Goal: Task Accomplishment & Management: Manage account settings

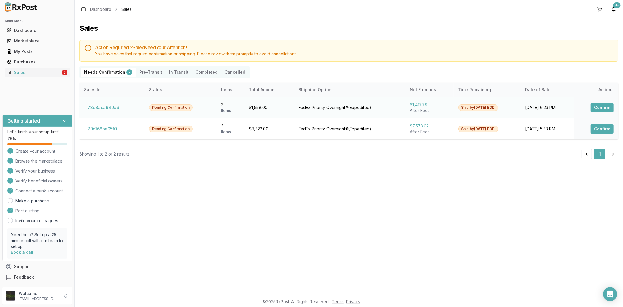
click at [609, 105] on button "Confirm" at bounding box center [602, 107] width 23 height 9
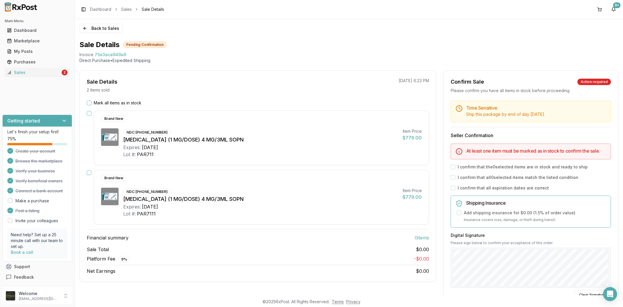
click at [454, 33] on div "Back to Sales Sale Details Pending Confirmation Invoice 73e3aca949a9 Direct Pur…" at bounding box center [349, 157] width 549 height 276
click at [85, 29] on button "Back to Sales" at bounding box center [101, 28] width 43 height 9
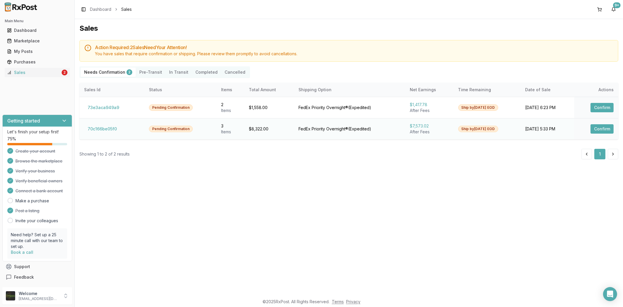
click at [611, 129] on button "Confirm" at bounding box center [602, 128] width 23 height 9
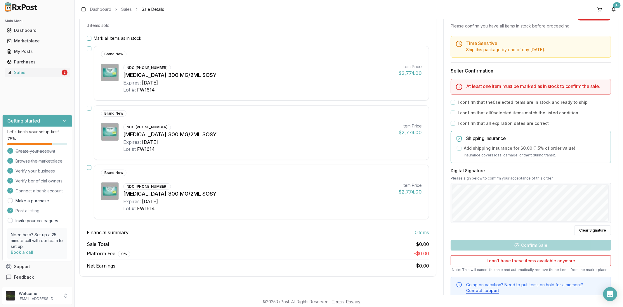
scroll to position [65, 0]
click at [89, 167] on button "button" at bounding box center [89, 167] width 5 height 5
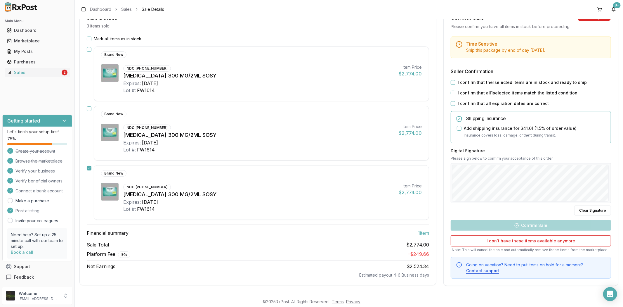
click at [91, 168] on button "button" at bounding box center [89, 168] width 5 height 5
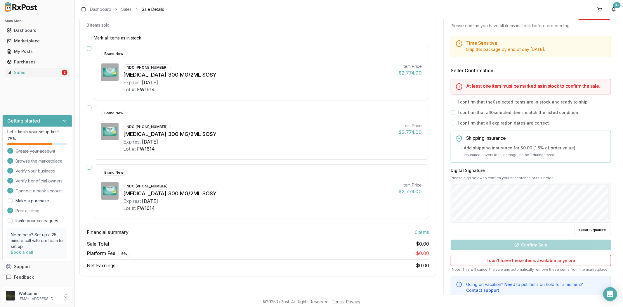
click at [87, 47] on button "button" at bounding box center [89, 48] width 5 height 5
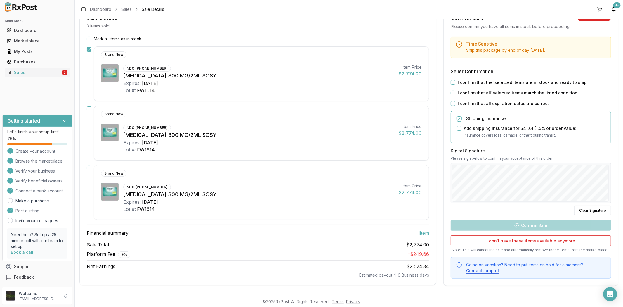
click at [452, 81] on button "I confirm that the 1 selected items are in stock and ready to ship" at bounding box center [453, 82] width 5 height 5
click at [563, 157] on div "Digital Signature Please sign below to confirm your acceptance of this order Cl…" at bounding box center [531, 182] width 160 height 68
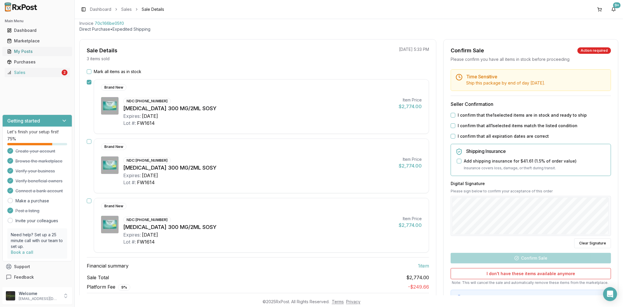
scroll to position [0, 0]
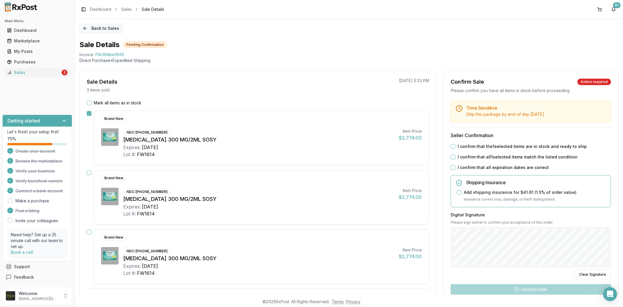
click at [83, 28] on button "Back to Sales" at bounding box center [101, 28] width 43 height 9
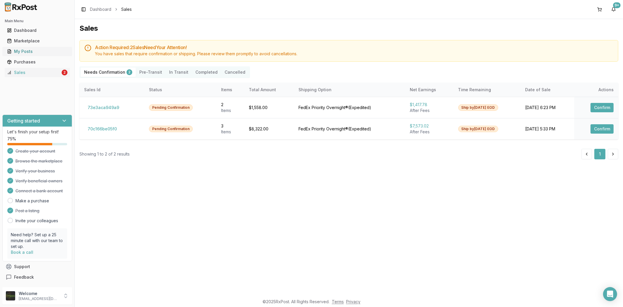
click at [15, 55] on link "My Posts" at bounding box center [37, 51] width 65 height 11
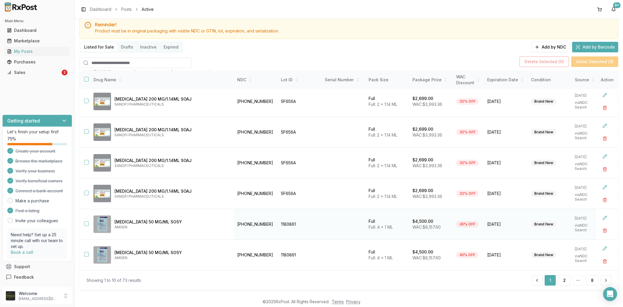
scroll to position [28, 0]
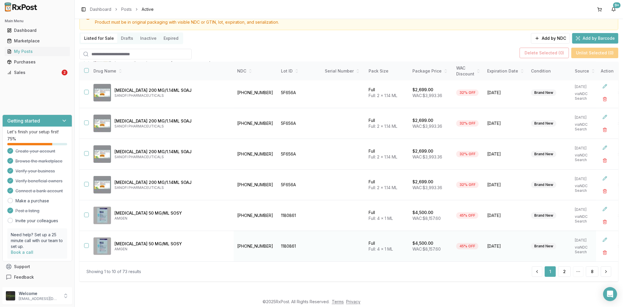
drag, startPoint x: 564, startPoint y: 268, endPoint x: 562, endPoint y: 248, distance: 19.9
click at [563, 268] on button "2" at bounding box center [565, 271] width 13 height 11
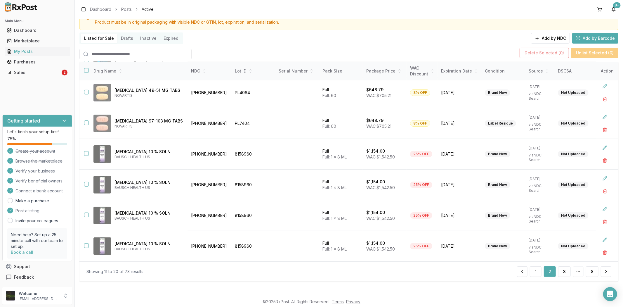
scroll to position [126, 0]
click at [566, 270] on button "3" at bounding box center [565, 271] width 13 height 11
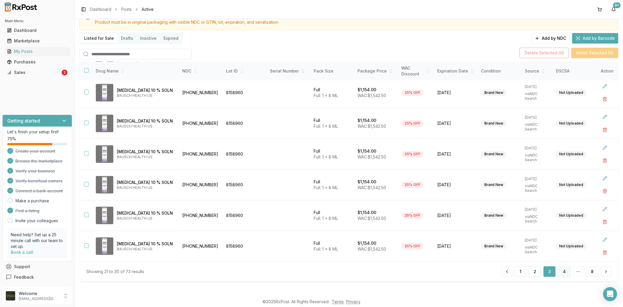
click at [565, 273] on button "4" at bounding box center [564, 271] width 13 height 11
click at [566, 274] on button "5" at bounding box center [565, 271] width 12 height 11
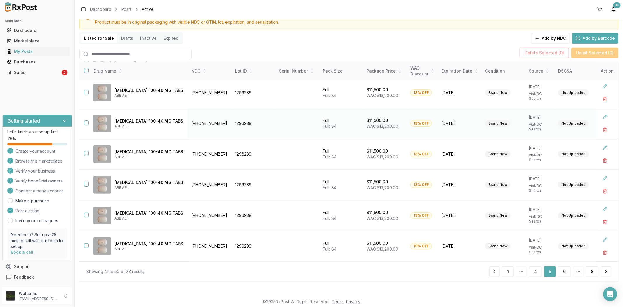
scroll to position [94, 0]
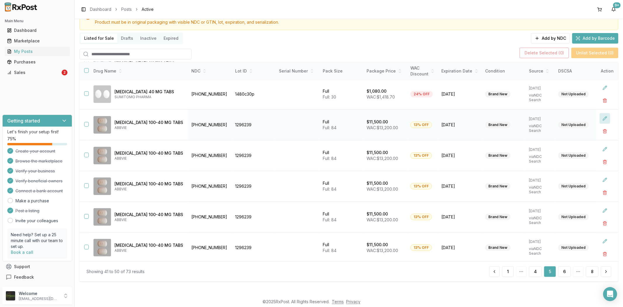
click at [603, 117] on button at bounding box center [605, 118] width 11 height 11
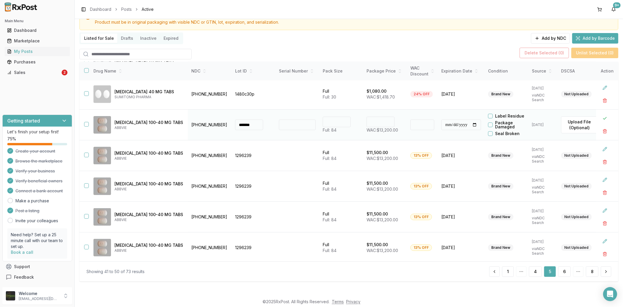
click at [367, 121] on input "*****" at bounding box center [381, 122] width 28 height 11
type input "********"
type input "**"
click at [601, 119] on button at bounding box center [605, 118] width 11 height 11
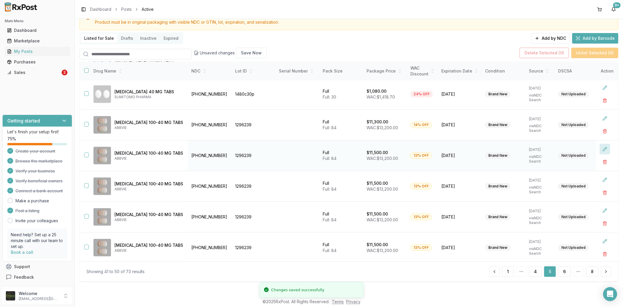
click at [600, 149] on button at bounding box center [605, 149] width 11 height 11
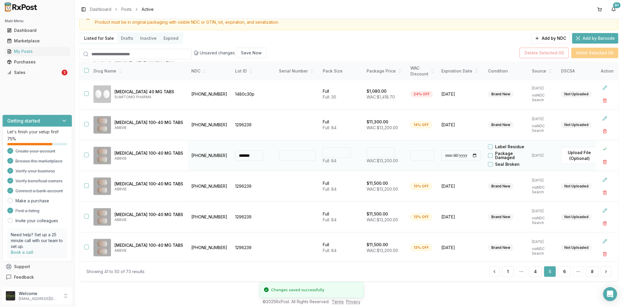
click at [367, 152] on input "*****" at bounding box center [381, 152] width 28 height 11
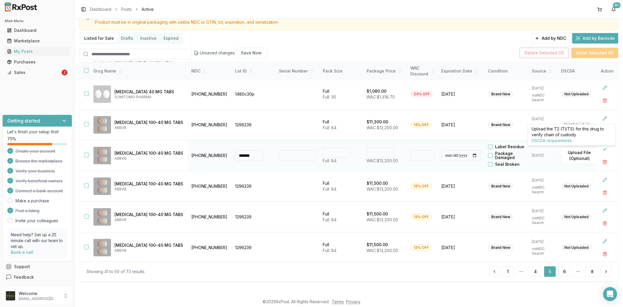
type input "********"
type input "**"
click at [607, 146] on div at bounding box center [607, 155] width 15 height 23
drag, startPoint x: 601, startPoint y: 148, endPoint x: 592, endPoint y: 148, distance: 9.1
click at [601, 148] on button at bounding box center [605, 149] width 11 height 11
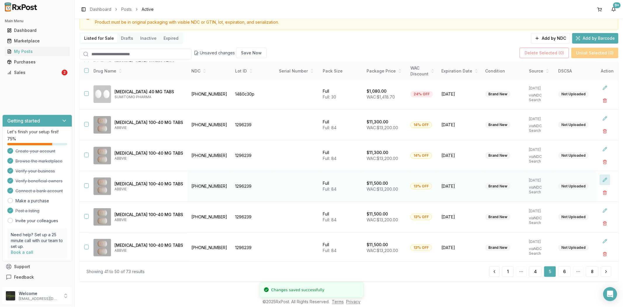
click at [604, 179] on button at bounding box center [605, 180] width 11 height 11
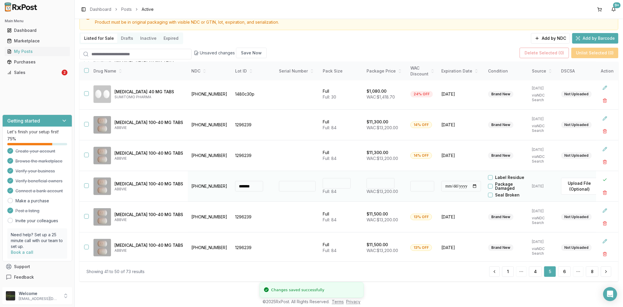
click at [367, 185] on input "*****" at bounding box center [381, 183] width 28 height 11
click at [367, 183] on input "*****" at bounding box center [381, 183] width 28 height 11
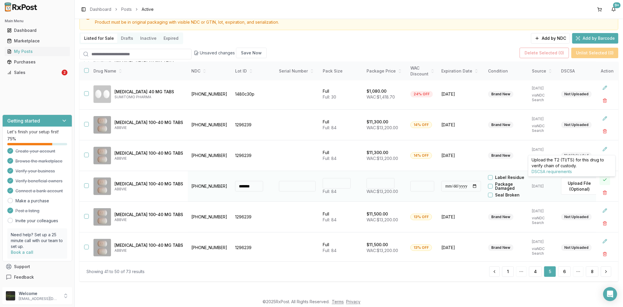
type input "********"
type input "**"
click at [603, 181] on button at bounding box center [605, 180] width 11 height 11
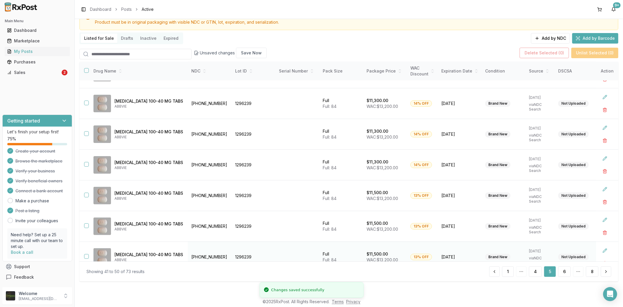
scroll to position [126, 0]
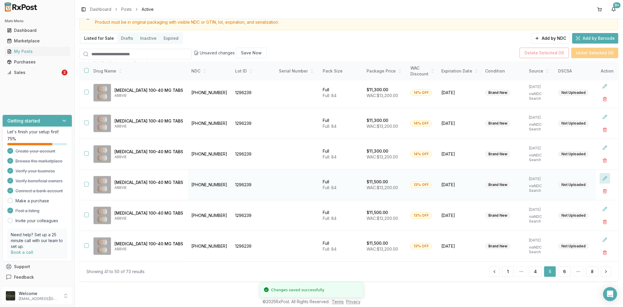
click at [605, 176] on button at bounding box center [605, 178] width 11 height 11
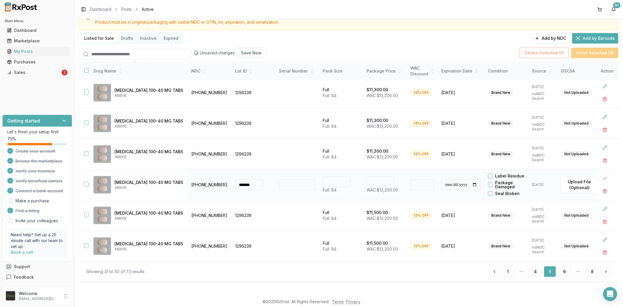
click at [367, 184] on input "*****" at bounding box center [381, 182] width 28 height 11
type input "********"
type input "**"
click at [600, 177] on button at bounding box center [605, 178] width 11 height 11
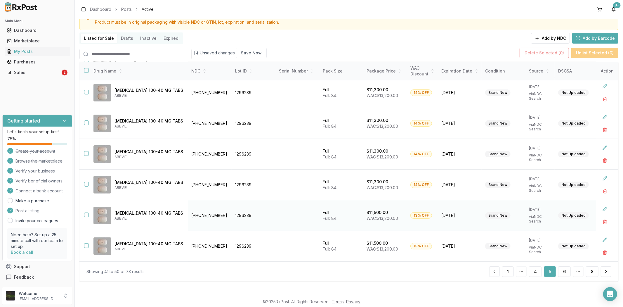
click at [88, 215] on button "button" at bounding box center [86, 215] width 5 height 5
click at [85, 246] on button "button" at bounding box center [86, 245] width 5 height 5
click at [549, 52] on button "Delete Selected ( 2 )" at bounding box center [544, 53] width 49 height 11
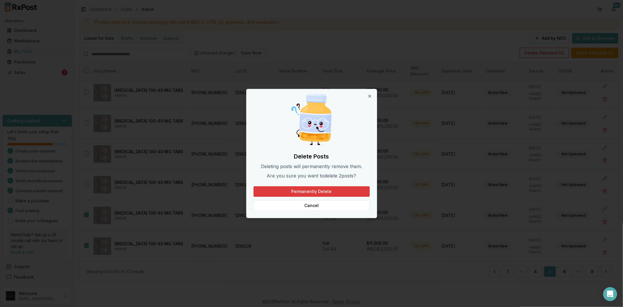
click at [344, 189] on button "Permanently Delete" at bounding box center [312, 191] width 116 height 11
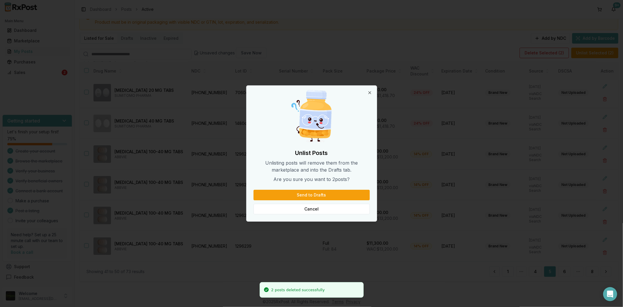
scroll to position [65, 0]
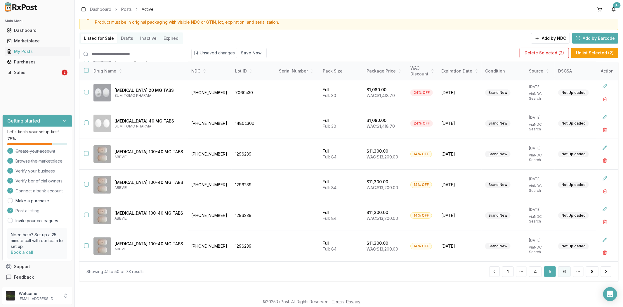
click at [563, 270] on button "6" at bounding box center [565, 271] width 13 height 11
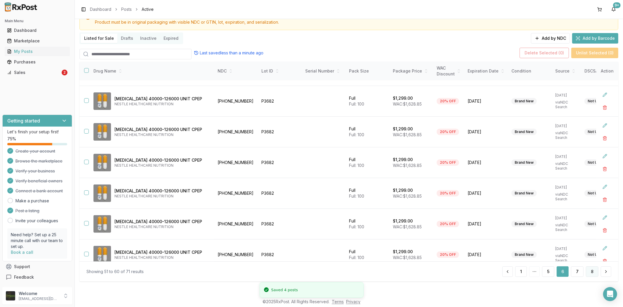
scroll to position [129, 0]
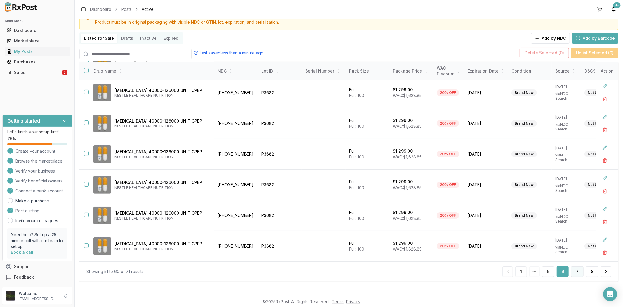
click at [577, 272] on button "7" at bounding box center [577, 271] width 13 height 11
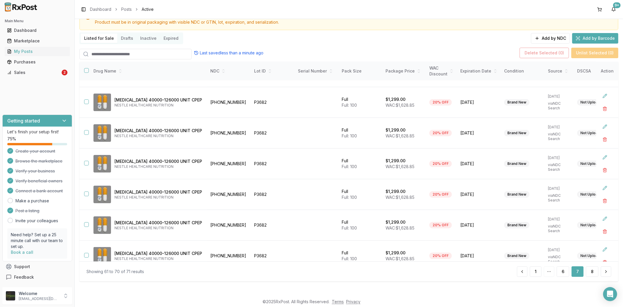
scroll to position [129, 0]
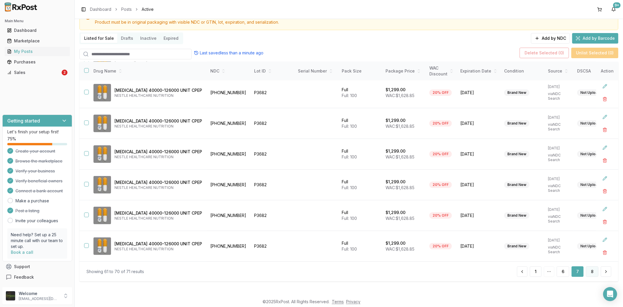
click at [588, 272] on button "8" at bounding box center [592, 271] width 13 height 11
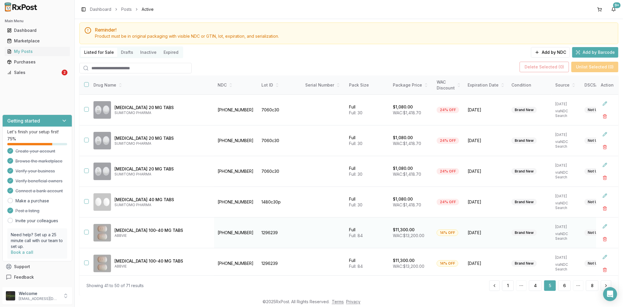
scroll to position [28, 0]
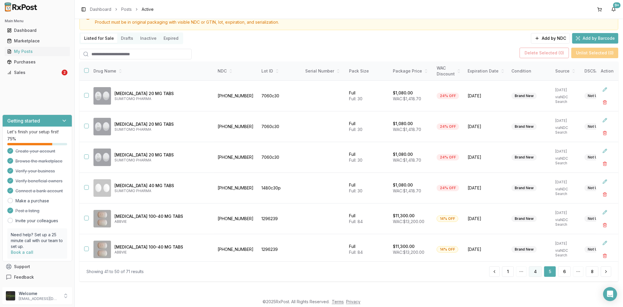
click at [530, 273] on button "4" at bounding box center [535, 271] width 13 height 11
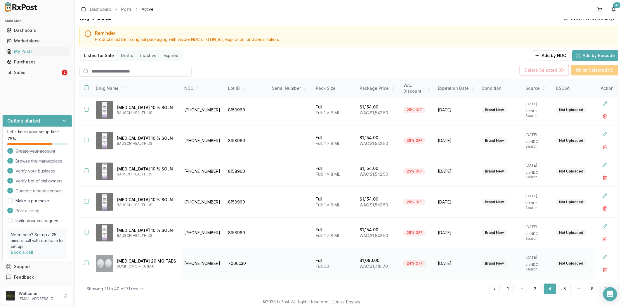
scroll to position [28, 0]
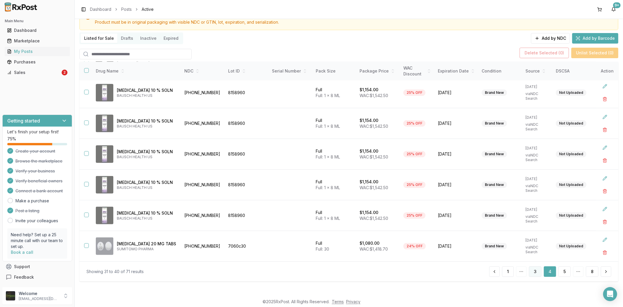
click at [537, 272] on button "3" at bounding box center [535, 271] width 13 height 11
click at [529, 273] on button "2" at bounding box center [535, 271] width 13 height 11
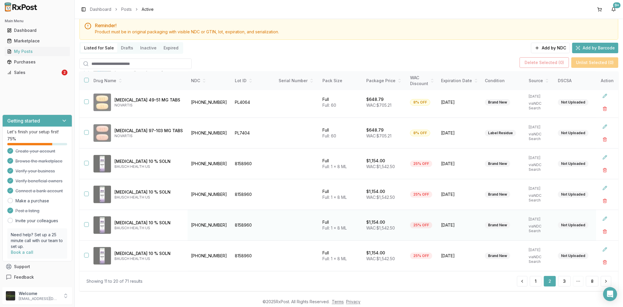
scroll to position [28, 0]
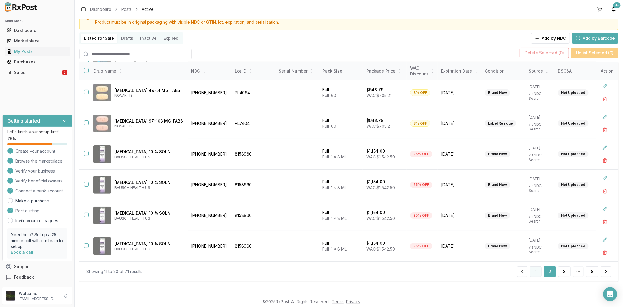
click at [533, 271] on button "1" at bounding box center [536, 271] width 12 height 11
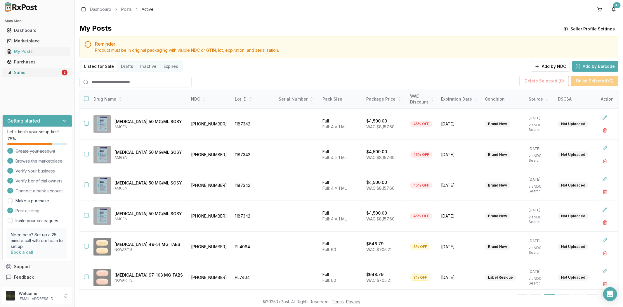
click at [42, 75] on div "Sales" at bounding box center [33, 73] width 53 height 6
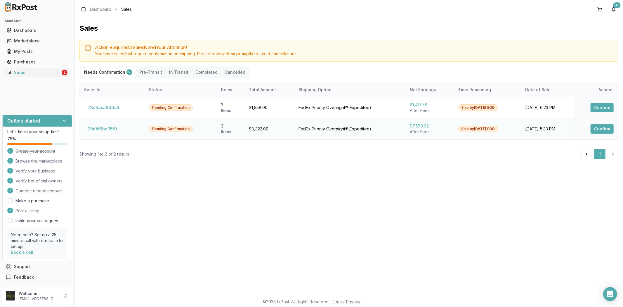
click at [603, 129] on button "Confirm" at bounding box center [602, 128] width 23 height 9
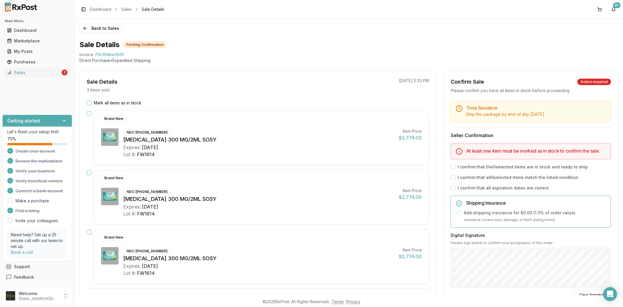
click at [88, 112] on button "button" at bounding box center [89, 113] width 5 height 5
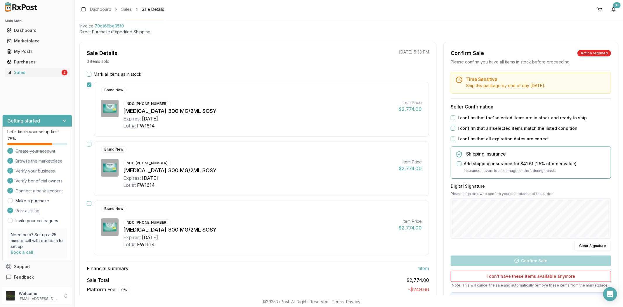
scroll to position [65, 0]
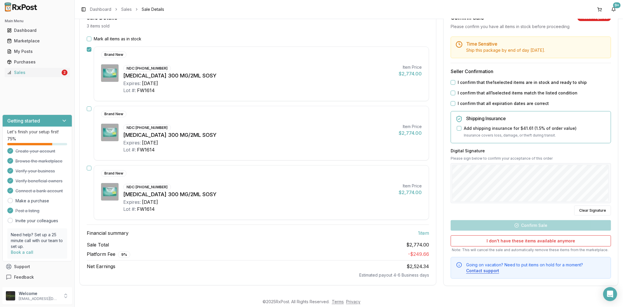
click at [451, 101] on button "I confirm that all expiration dates are correct" at bounding box center [453, 103] width 5 height 5
click at [453, 92] on button "I confirm that all 1 selected items match the listed condition" at bounding box center [453, 93] width 5 height 5
click at [452, 81] on button "I confirm that the 1 selected items are in stock and ready to ship" at bounding box center [453, 82] width 5 height 5
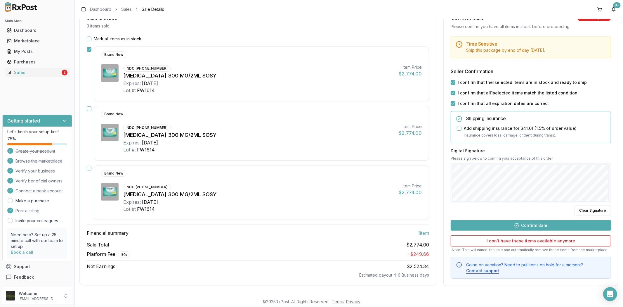
click at [552, 225] on button "Confirm Sale" at bounding box center [531, 225] width 160 height 11
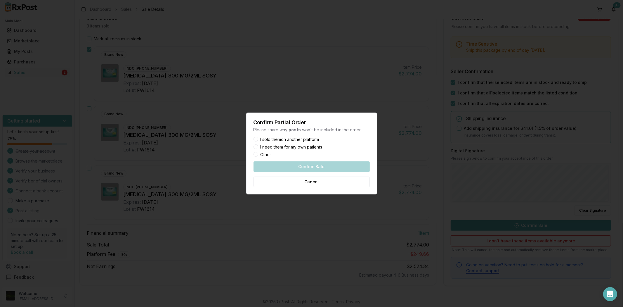
click at [441, 149] on div at bounding box center [311, 153] width 623 height 307
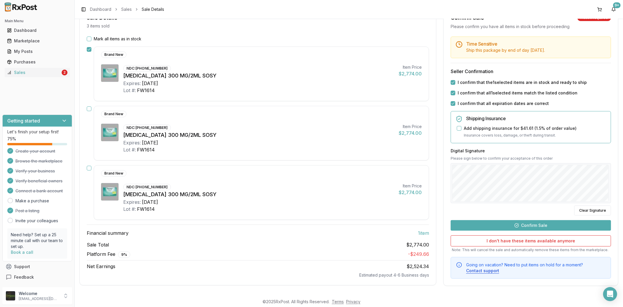
click at [512, 227] on button "Confirm Sale" at bounding box center [531, 225] width 160 height 11
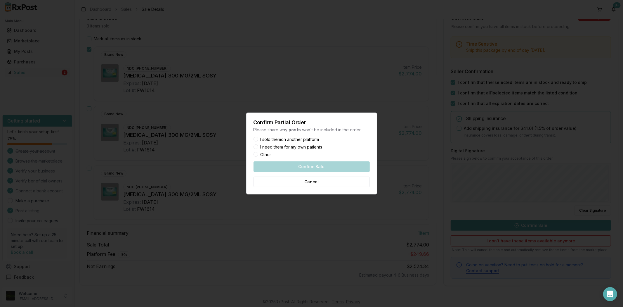
drag, startPoint x: 355, startPoint y: 23, endPoint x: 317, endPoint y: 0, distance: 44.3
click at [353, 22] on div at bounding box center [311, 153] width 623 height 307
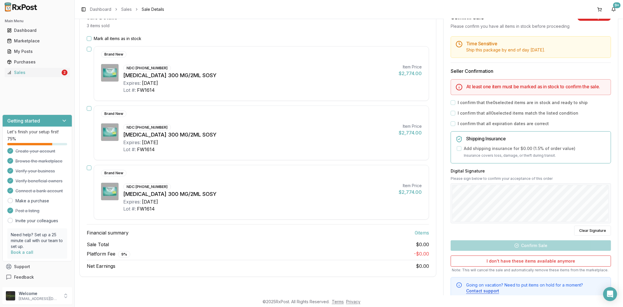
scroll to position [65, 0]
click at [87, 48] on button "button" at bounding box center [89, 48] width 5 height 5
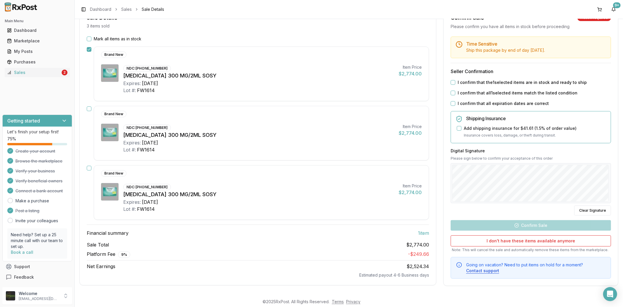
click at [610, 158] on div "Time Sensitive Ship this package by end of day today . Seller Confirmation I co…" at bounding box center [531, 158] width 175 height 242
click at [22, 51] on div "My Posts" at bounding box center [37, 52] width 61 height 6
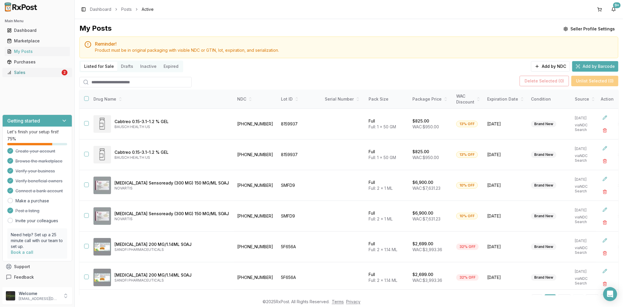
click at [29, 76] on link "Sales 2" at bounding box center [37, 72] width 65 height 11
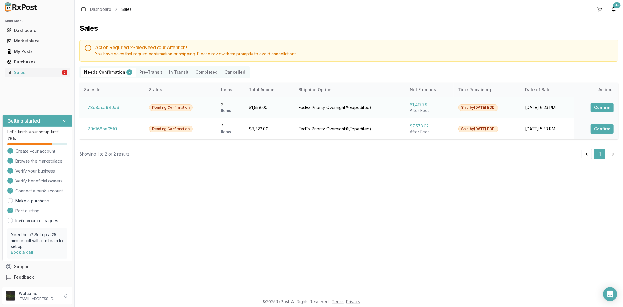
click at [605, 106] on button "Confirm" at bounding box center [602, 107] width 23 height 9
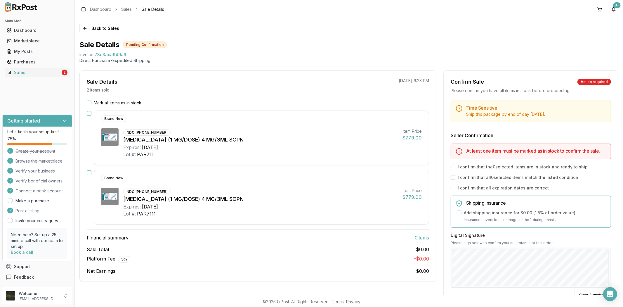
click at [89, 103] on button "Mark all items as in stock" at bounding box center [89, 103] width 5 height 5
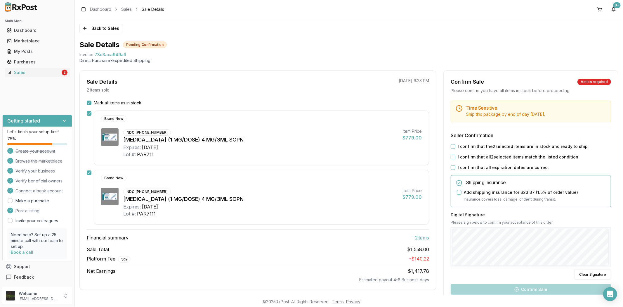
click at [453, 166] on button "I confirm that all expiration dates are correct" at bounding box center [453, 167] width 5 height 5
click at [451, 156] on button "I confirm that all 2 selected items match the listed condition" at bounding box center [453, 157] width 5 height 5
click at [451, 146] on button "I confirm that the 2 selected items are in stock and ready to ship" at bounding box center [453, 146] width 5 height 5
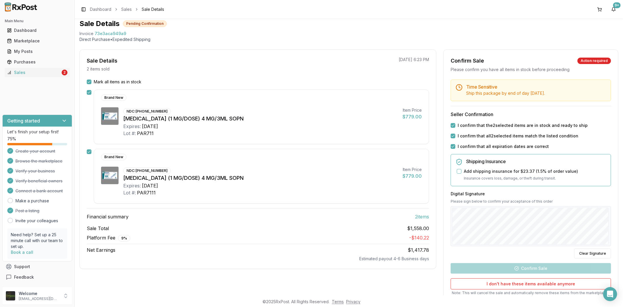
scroll to position [32, 0]
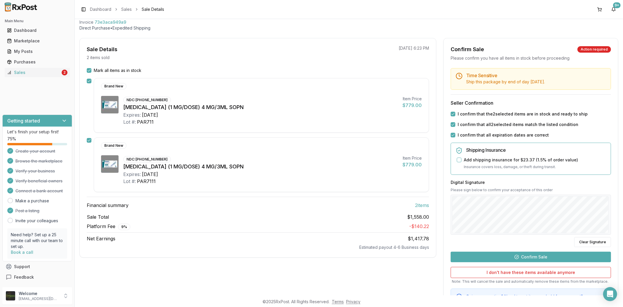
click at [547, 256] on button "Confirm Sale" at bounding box center [531, 257] width 160 height 11
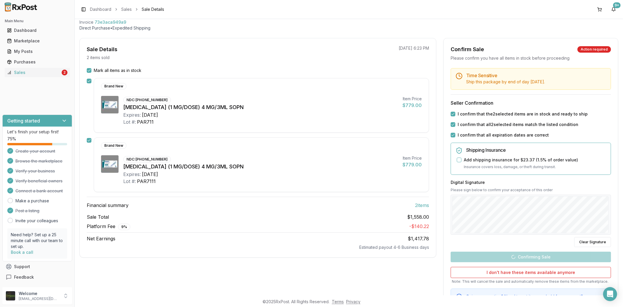
scroll to position [0, 0]
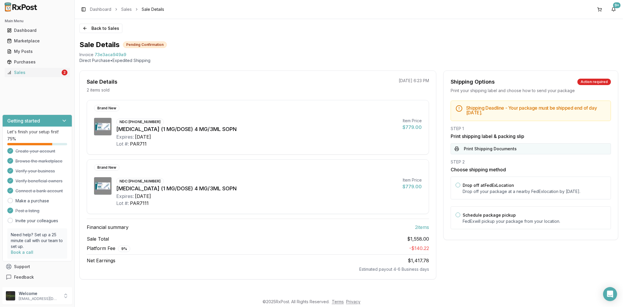
drag, startPoint x: 469, startPoint y: 148, endPoint x: 464, endPoint y: 148, distance: 5.0
click at [469, 148] on button "Print Shipping Documents" at bounding box center [531, 148] width 160 height 11
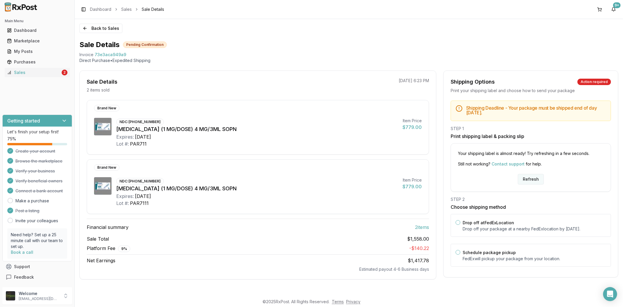
click at [534, 179] on button "Refresh" at bounding box center [531, 179] width 26 height 11
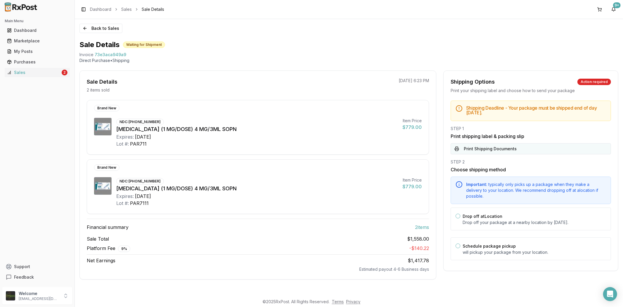
click at [525, 150] on button "Print Shipping Documents" at bounding box center [531, 148] width 160 height 11
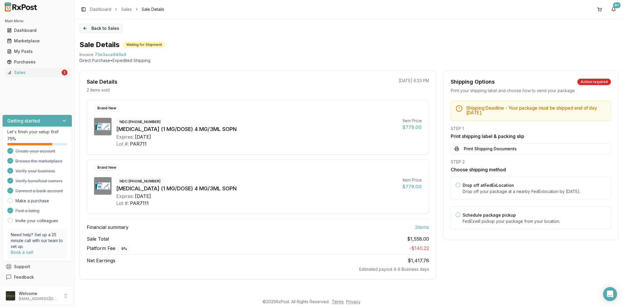
click at [85, 27] on button "Back to Sales" at bounding box center [101, 28] width 43 height 9
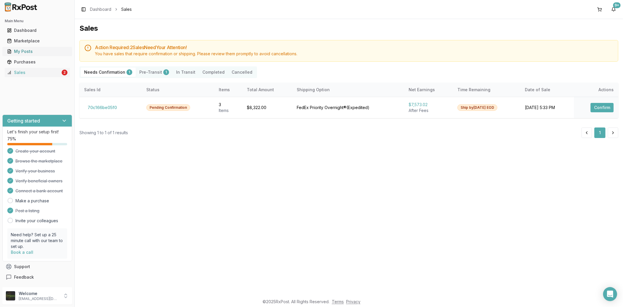
click at [35, 50] on div "My Posts" at bounding box center [37, 52] width 61 height 6
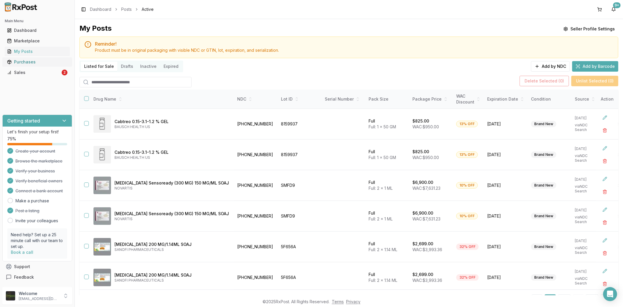
drag, startPoint x: 11, startPoint y: 70, endPoint x: 12, endPoint y: 65, distance: 5.4
click at [11, 70] on icon at bounding box center [9, 72] width 5 height 5
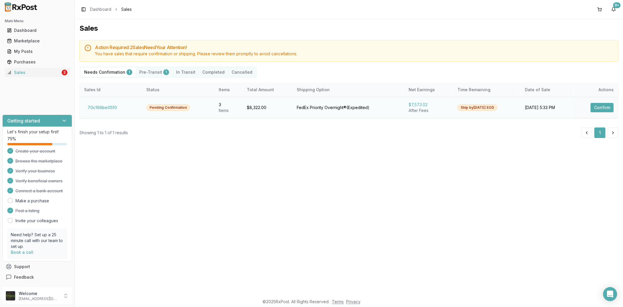
click at [597, 102] on td "Confirm" at bounding box center [596, 107] width 44 height 21
click at [600, 105] on button "Confirm" at bounding box center [602, 107] width 23 height 9
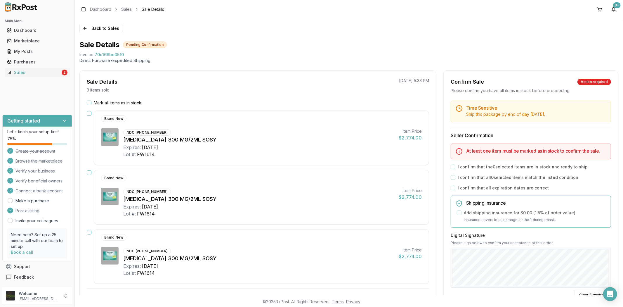
click at [88, 113] on button "button" at bounding box center [89, 113] width 5 height 5
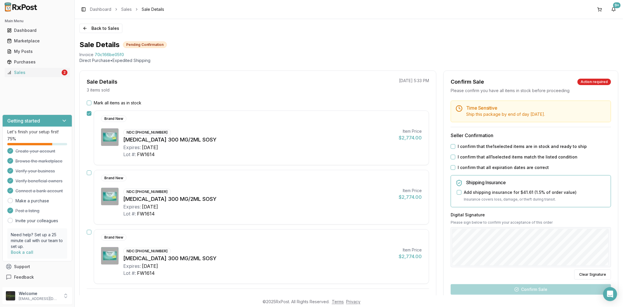
drag, startPoint x: 452, startPoint y: 167, endPoint x: 452, endPoint y: 160, distance: 6.4
click at [452, 166] on button "I confirm that all expiration dates are correct" at bounding box center [453, 167] width 5 height 5
click at [451, 156] on button "I confirm that all 1 selected items match the listed condition" at bounding box center [453, 157] width 5 height 5
click at [451, 147] on button "I confirm that the 1 selected items are in stock and ready to ship" at bounding box center [453, 146] width 5 height 5
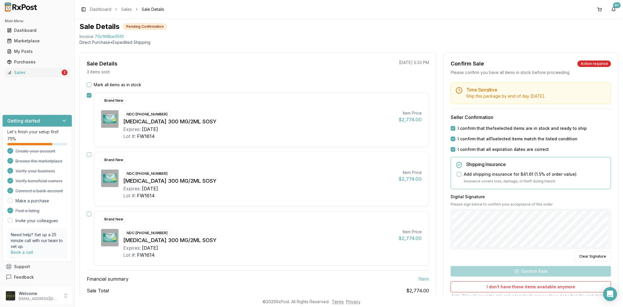
scroll to position [65, 0]
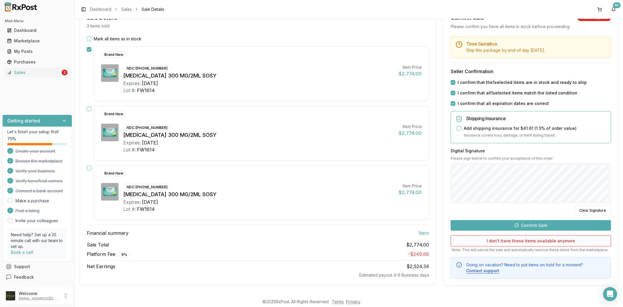
click at [530, 221] on button "Confirm Sale" at bounding box center [531, 225] width 160 height 11
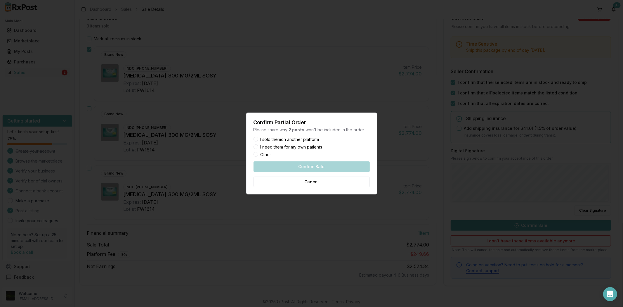
click at [258, 154] on button "Other" at bounding box center [256, 154] width 5 height 5
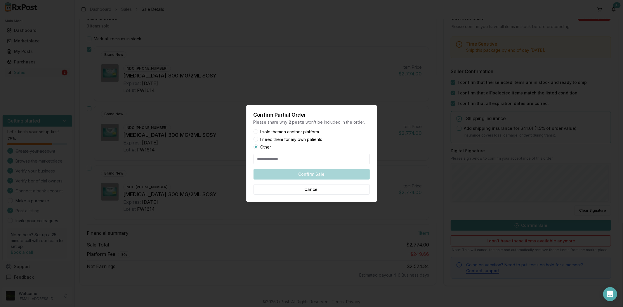
click at [260, 162] on input at bounding box center [312, 159] width 116 height 11
type input "**********"
click at [332, 174] on button "Confirm Sale" at bounding box center [312, 174] width 116 height 11
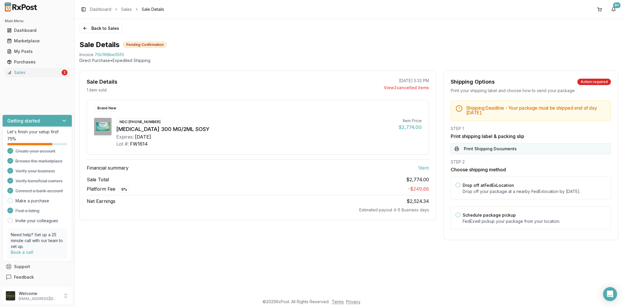
click at [551, 151] on button "Print Shipping Documents" at bounding box center [531, 148] width 160 height 11
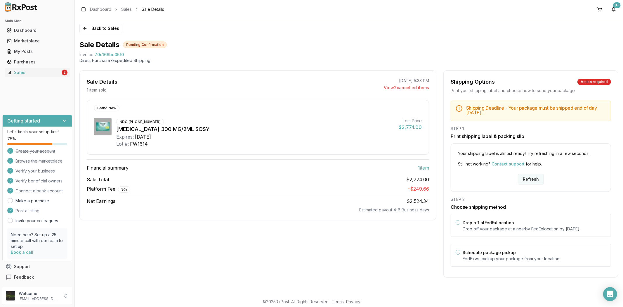
click at [533, 180] on button "Refresh" at bounding box center [531, 179] width 26 height 11
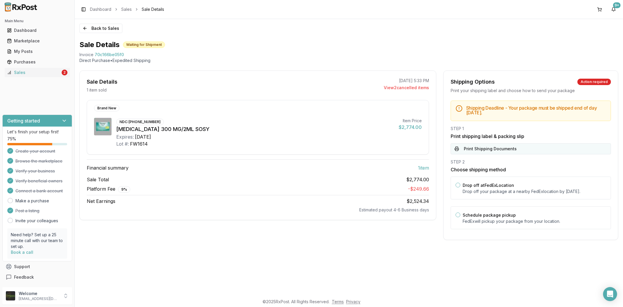
click at [527, 148] on button "Print Shipping Documents" at bounding box center [531, 148] width 160 height 11
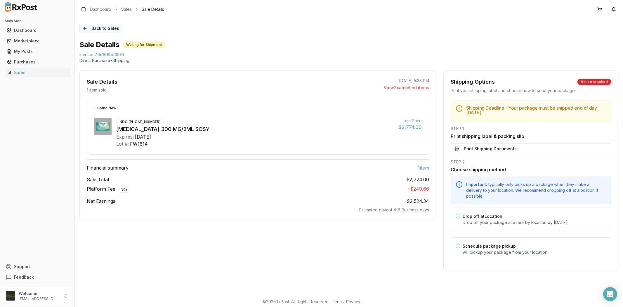
drag, startPoint x: 0, startPoint y: 0, endPoint x: 83, endPoint y: 29, distance: 87.7
click at [86, 26] on button "Back to Sales" at bounding box center [101, 28] width 43 height 9
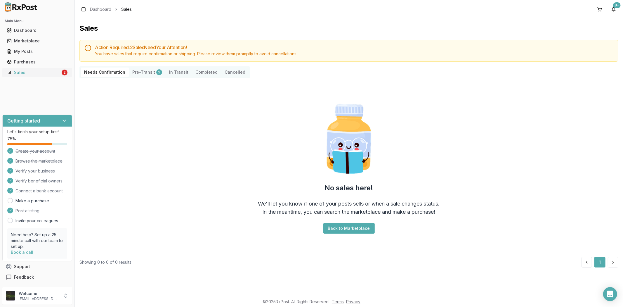
click at [31, 73] on div "Sales" at bounding box center [33, 73] width 53 height 6
drag, startPoint x: 31, startPoint y: 53, endPoint x: 30, endPoint y: 57, distance: 3.3
click at [31, 54] on div "My Posts" at bounding box center [37, 52] width 61 height 6
